Goal: Task Accomplishment & Management: Manage account settings

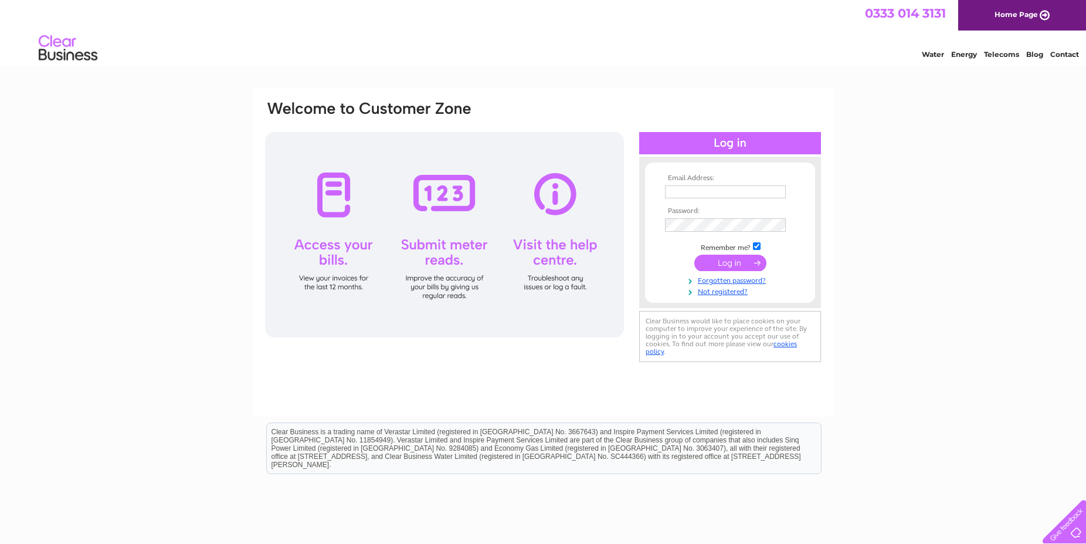
click at [716, 191] on input "text" at bounding box center [725, 191] width 121 height 13
type input "[EMAIL_ADDRESS][DOMAIN_NAME]"
click at [694, 256] on input "submit" at bounding box center [730, 264] width 72 height 16
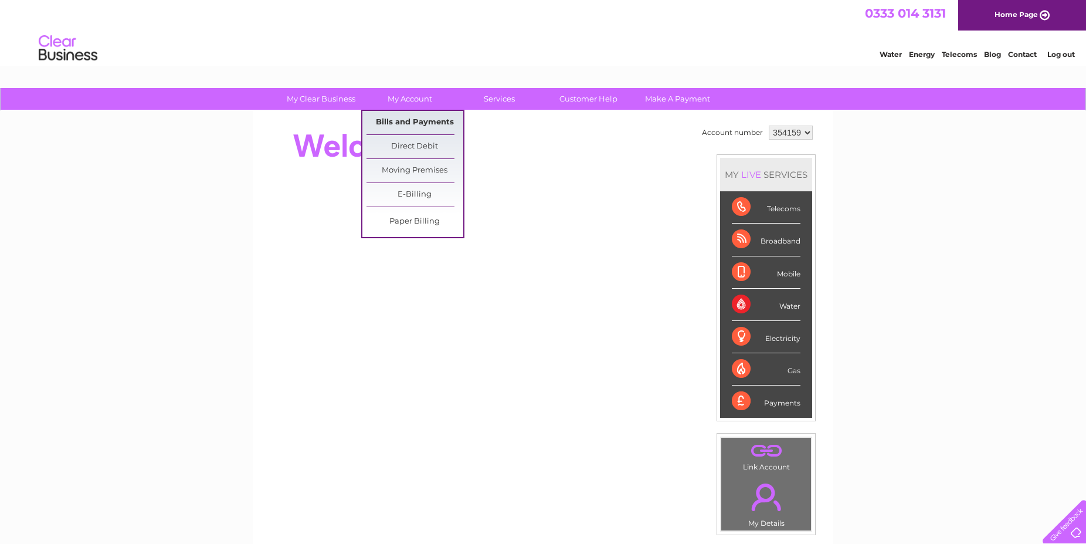
click at [396, 123] on link "Bills and Payments" at bounding box center [415, 122] width 97 height 23
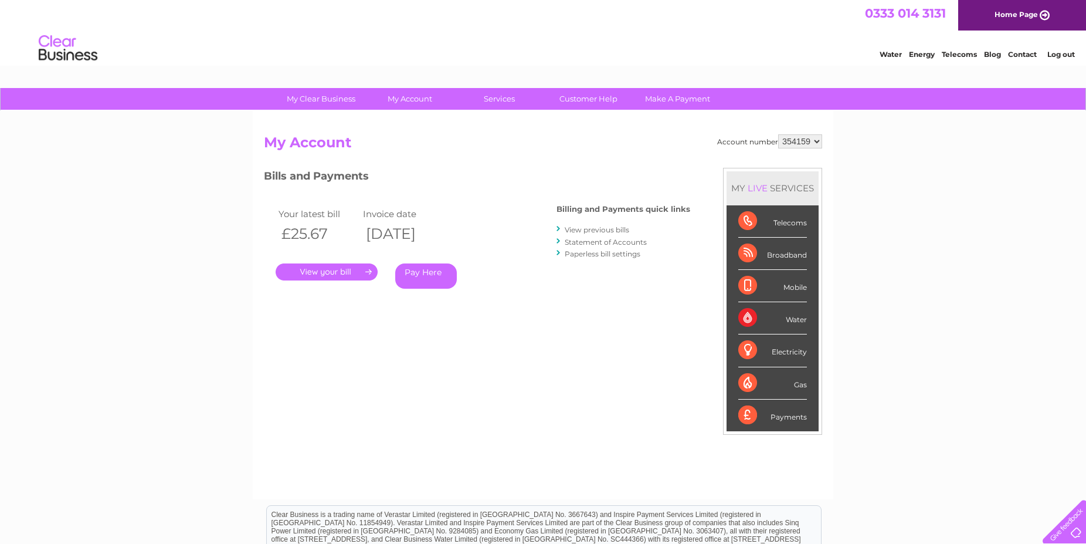
click at [317, 273] on link "." at bounding box center [327, 271] width 102 height 17
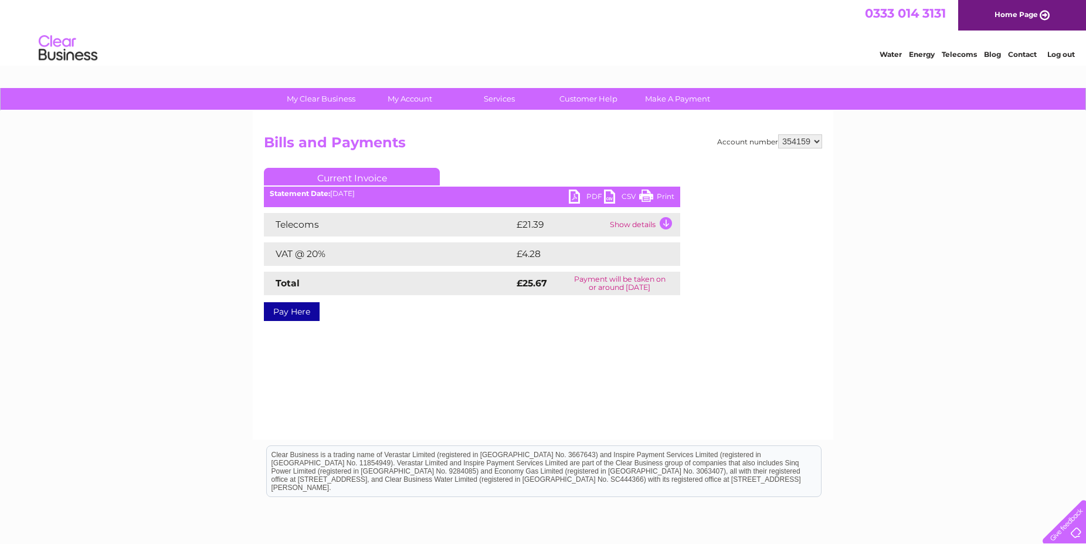
click at [589, 192] on link "PDF" at bounding box center [586, 197] width 35 height 17
click at [1061, 58] on link "Log out" at bounding box center [1061, 54] width 28 height 9
